Goal: Complete application form

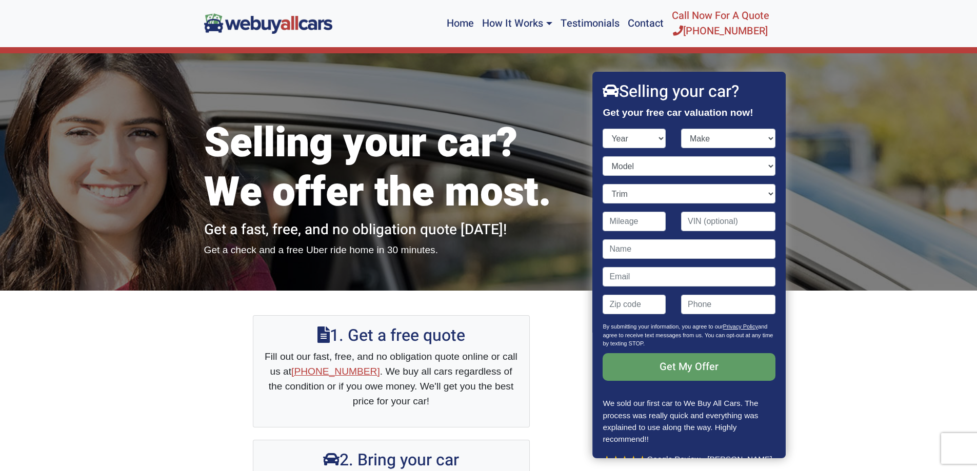
select select "2006"
click at [603, 129] on select "Year [DATE] 2024 2023 2022 2021 2020 2019 2018 2017 2016 2015 2014 2013 2012 20…" at bounding box center [634, 138] width 63 height 19
click at [724, 136] on select "Make" at bounding box center [728, 138] width 94 height 19
click at [681, 129] on select "Make Acura Aston [PERSON_NAME] Audi Bentley BMW Bugatti Buick Cadillac Chevrole…" at bounding box center [728, 138] width 94 height 19
click at [719, 146] on select "Make Acura Aston [PERSON_NAME] Audi Bentley BMW Bugatti Buick Cadillac Chevrole…" at bounding box center [728, 138] width 94 height 19
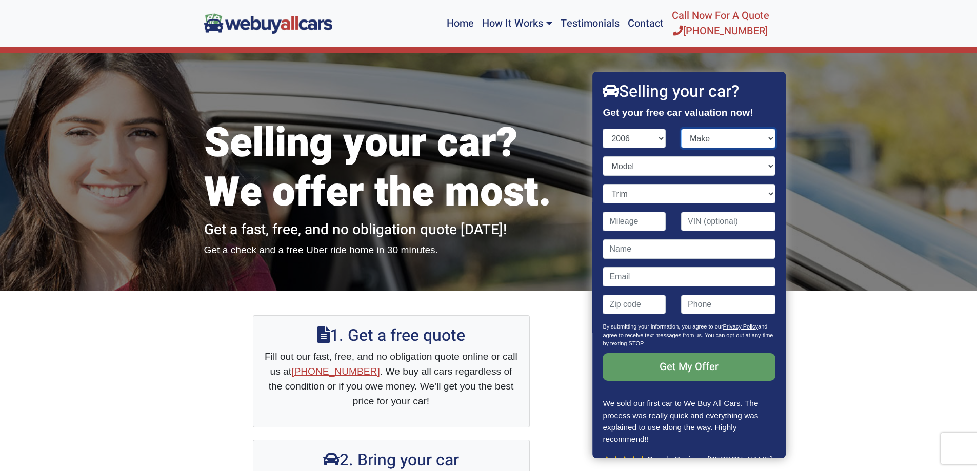
select select "Honda"
click at [681, 129] on select "Make Acura Aston [PERSON_NAME] Audi Bentley BMW Bugatti Buick Cadillac Chevrole…" at bounding box center [728, 138] width 94 height 19
click at [646, 167] on select "Model" at bounding box center [689, 165] width 172 height 19
click at [603, 156] on select "Model" at bounding box center [689, 165] width 172 height 19
click at [657, 162] on select "Model Accord Civic CR-V Element Insight Odyssey Pilot Ridgeline S2000" at bounding box center [689, 165] width 172 height 19
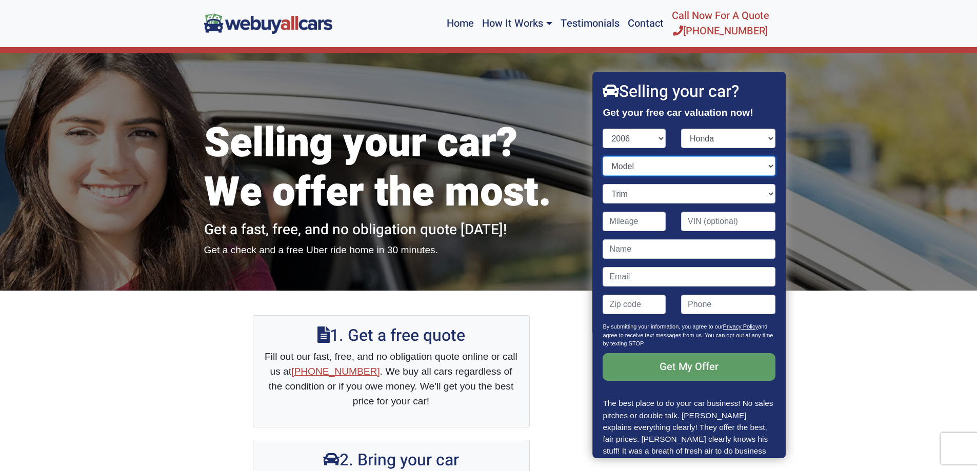
select select "Pilot"
click at [603, 156] on select "Model Accord Civic CR-V Element Insight Odyssey Pilot Ridgeline S2000" at bounding box center [689, 165] width 172 height 19
click at [645, 199] on select "Trim" at bounding box center [689, 193] width 172 height 19
select select "EX-L 4dr SUV 4WD (3.5L 6cyl)"
click at [603, 184] on select "Trim EX 4dr SUV (3.5L 6cyl) EX 4dr SUV 4WD (3.5L 6cyl) EX-L 4dr SUV (3.5L 6cyl)…" at bounding box center [689, 193] width 172 height 19
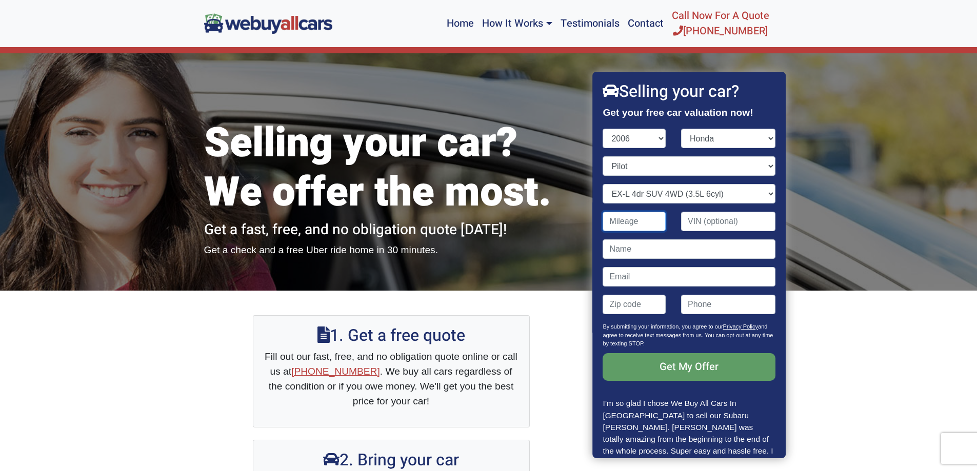
click at [634, 224] on input "Contact form" at bounding box center [634, 221] width 63 height 19
type input "246,000"
click at [623, 246] on input "Contact form" at bounding box center [689, 249] width 172 height 19
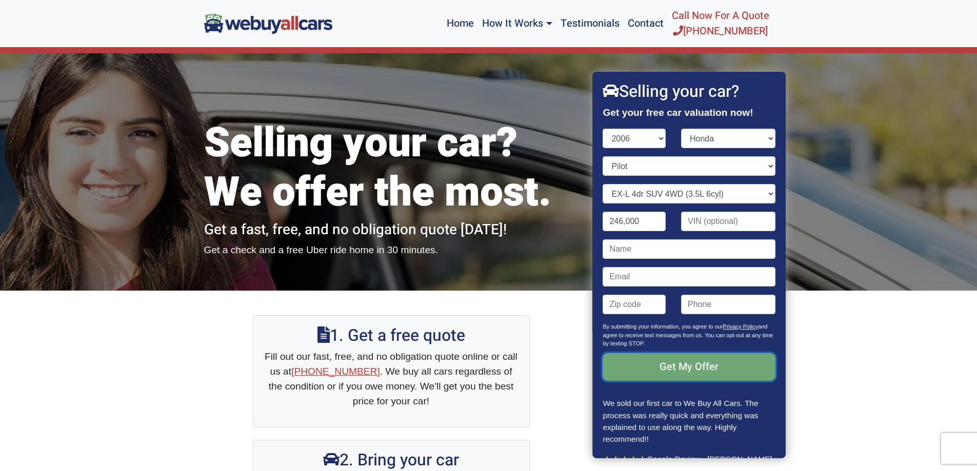
click at [649, 363] on input "Get My Offer" at bounding box center [689, 367] width 172 height 28
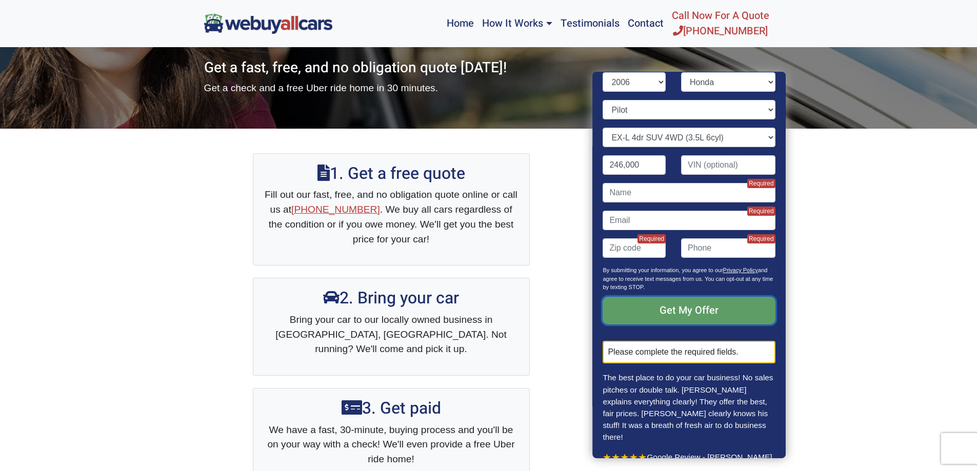
scroll to position [103, 0]
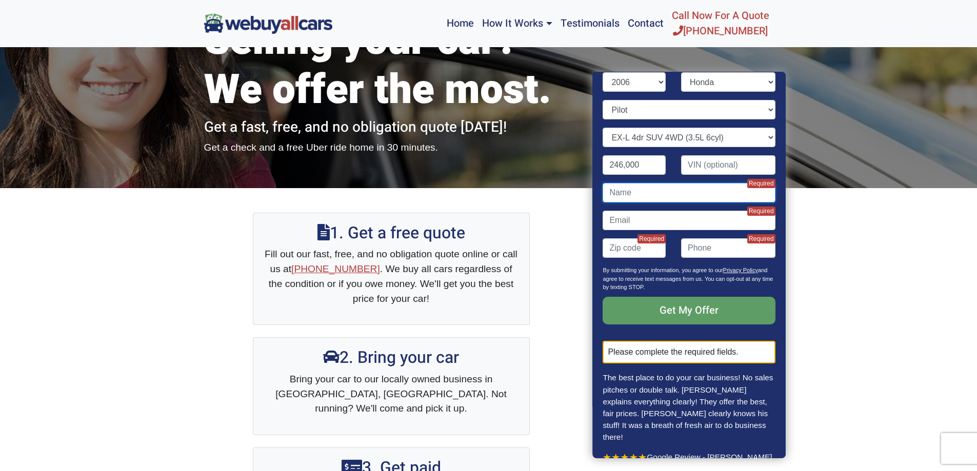
click at [708, 192] on input "Contact form" at bounding box center [689, 192] width 172 height 19
type input "[PERSON_NAME]"
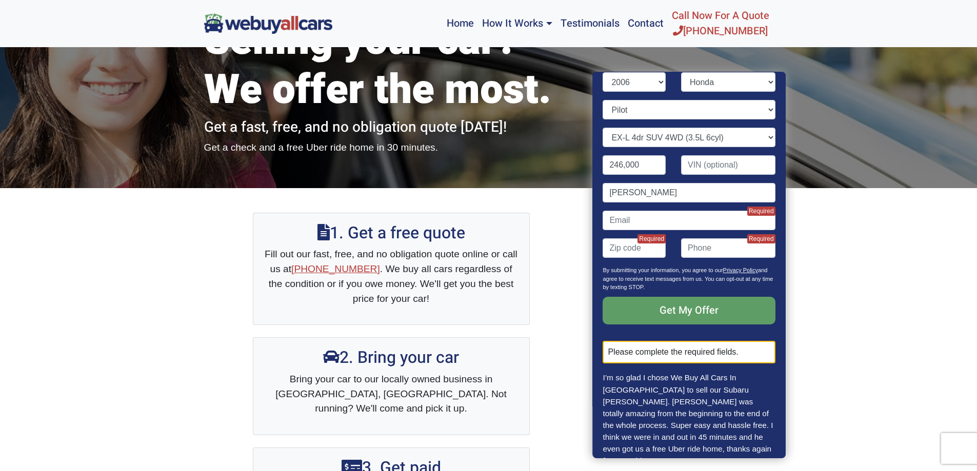
click at [678, 209] on div "[PERSON_NAME]" at bounding box center [690, 197] width 188 height 28
click at [674, 213] on input "Contact form" at bounding box center [689, 220] width 172 height 19
click at [669, 213] on input "Contact form" at bounding box center [689, 220] width 172 height 19
click at [620, 241] on input "Contact form" at bounding box center [634, 248] width 63 height 19
click at [752, 248] on input "(" at bounding box center [728, 248] width 94 height 19
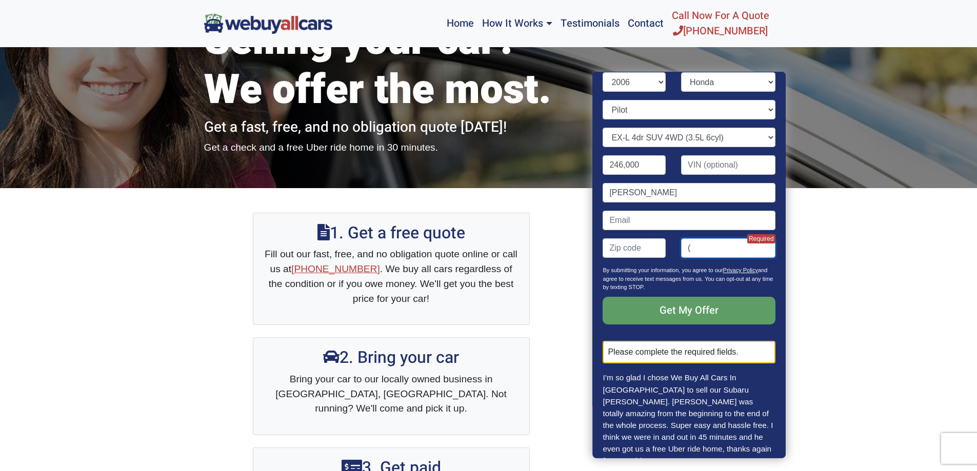
type input "("
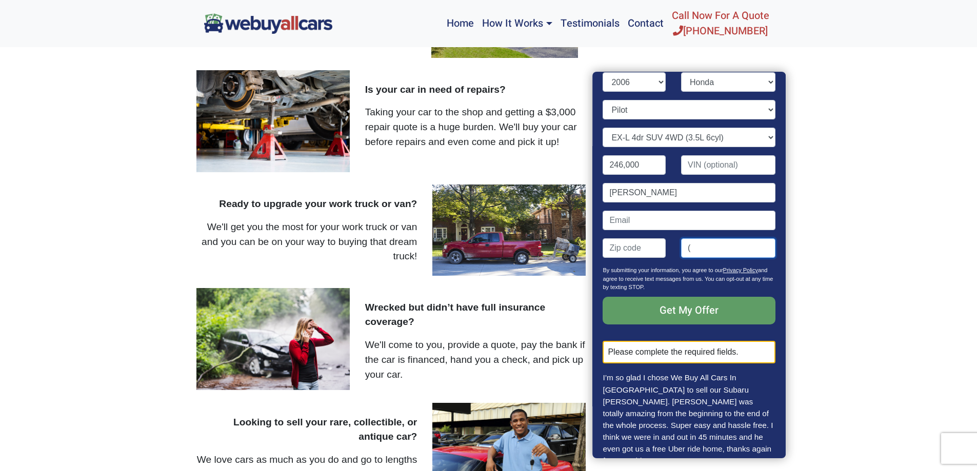
scroll to position [80, 0]
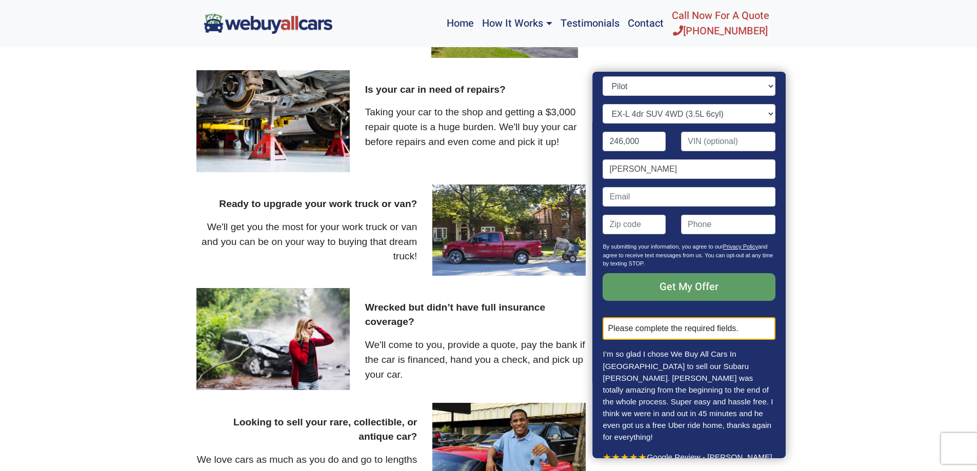
click at [317, 246] on p "We'll get you the most for your work truck or van and you can be on your way to…" at bounding box center [306, 242] width 221 height 44
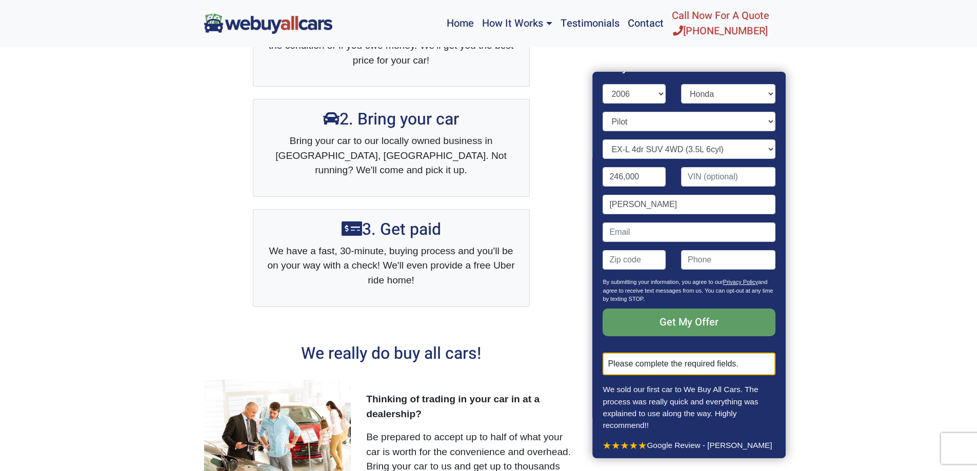
scroll to position [225, 0]
